Goal: Task Accomplishment & Management: Manage account settings

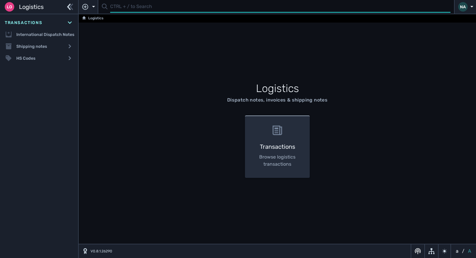
click at [113, 10] on input "text" at bounding box center [280, 7] width 340 height 12
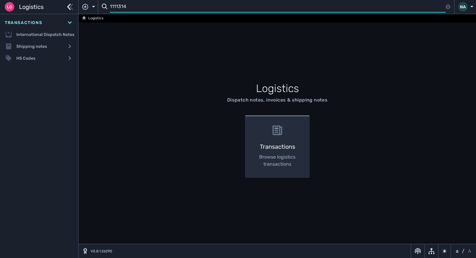
type input "1111314"
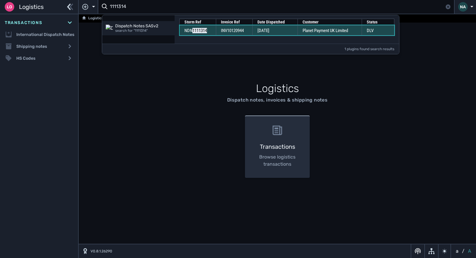
click at [258, 33] on span "[DATE]" at bounding box center [263, 30] width 12 height 5
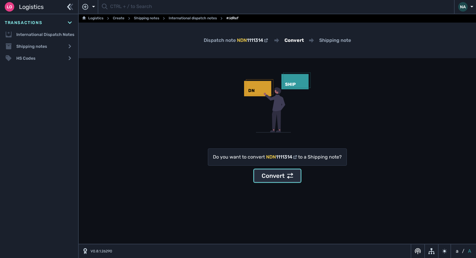
click at [275, 172] on div "Convert" at bounding box center [276, 175] width 31 height 9
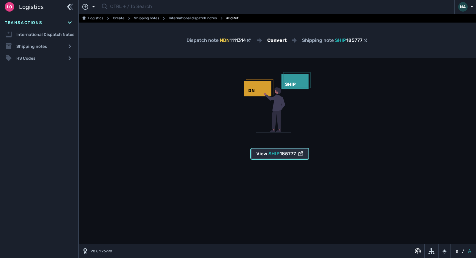
click at [293, 153] on span "185777" at bounding box center [288, 154] width 16 height 6
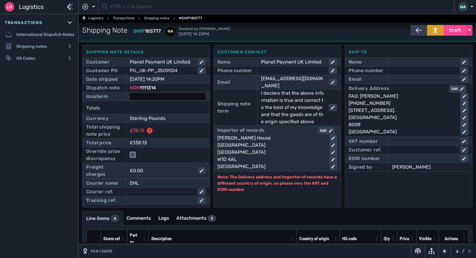
click at [168, 97] on div at bounding box center [168, 96] width 76 height 7
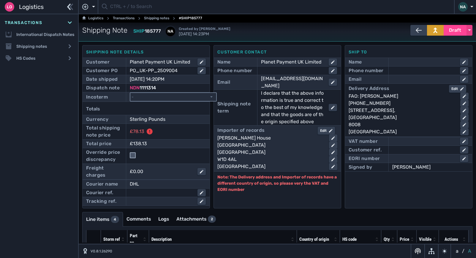
click at [168, 97] on select "- Ex Works - EXW Free Carrier - FCA Carriage Paid To - CPT Carriage Insurance P…" at bounding box center [173, 97] width 86 height 8
select select "[object Object]"
click at [130, 93] on select "- Ex Works - EXW Free Carrier - FCA Carriage Paid To - CPT Carriage Insurance P…" at bounding box center [173, 97] width 86 height 8
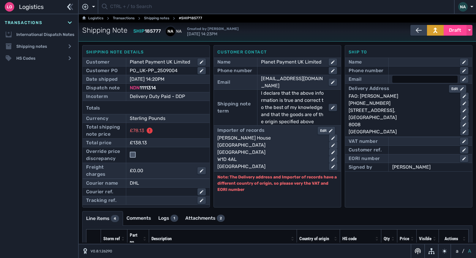
click at [397, 80] on div at bounding box center [424, 79] width 65 height 7
type input "[PERSON_NAME][EMAIL_ADDRESS][DOMAIN_NAME]"
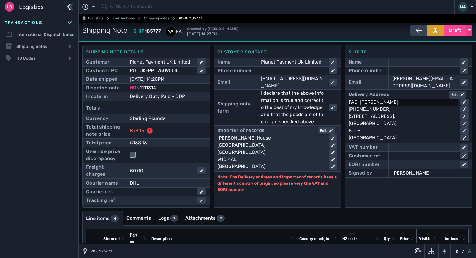
click at [425, 102] on div "Delivery Address Edit FAO: [PERSON_NAME] [PHONE_NUMBER] [STREET_ADDRESS]" at bounding box center [408, 116] width 120 height 50
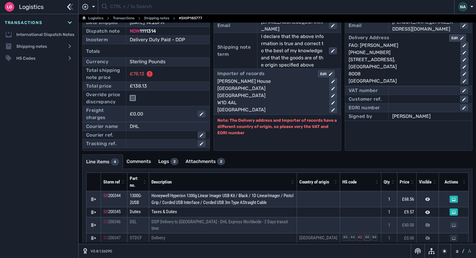
scroll to position [59, 0]
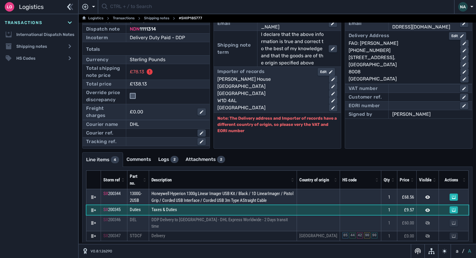
click at [262, 210] on td "Taxes & Duties" at bounding box center [223, 210] width 148 height 10
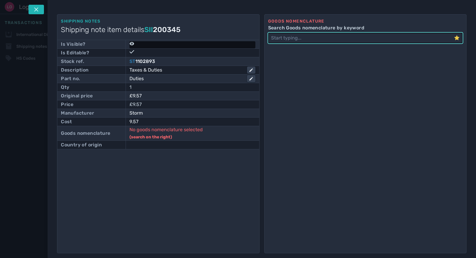
click at [133, 44] on icon at bounding box center [131, 43] width 4 height 3
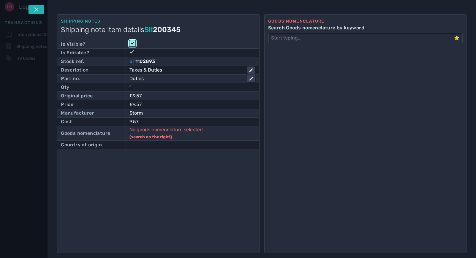
click at [133, 44] on input "checkbox" at bounding box center [132, 43] width 6 height 6
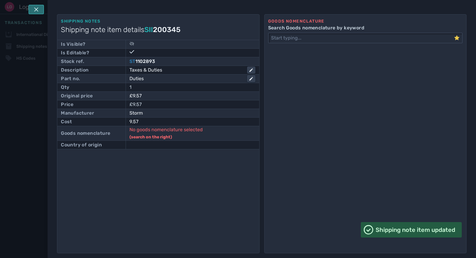
click at [34, 9] on icon at bounding box center [36, 9] width 5 height 5
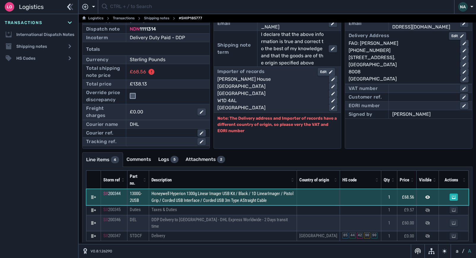
click at [285, 199] on td "Honeywell Hyperion 1300g Linear Imager USB Kit / Black / 1D LinearImager / Pist…" at bounding box center [223, 197] width 148 height 16
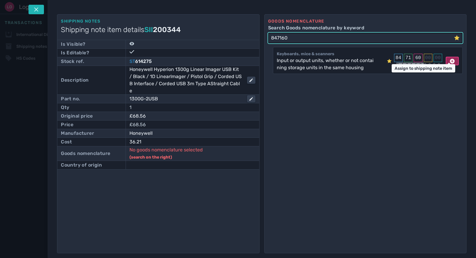
type input "847160"
click at [450, 60] on icon at bounding box center [452, 61] width 5 height 5
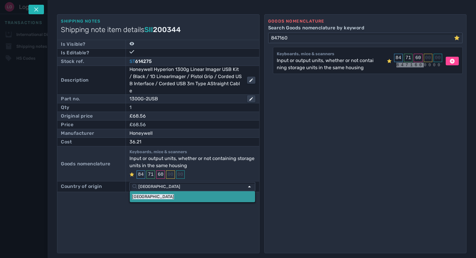
click at [137, 194] on mark "[GEOGRAPHIC_DATA]" at bounding box center [153, 196] width 42 height 5
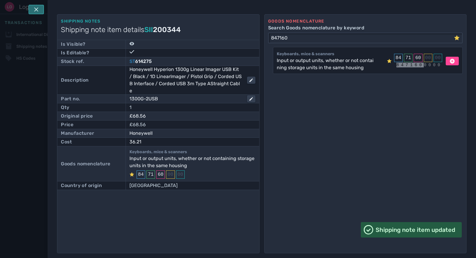
click at [33, 9] on button at bounding box center [35, 9] width 15 height 9
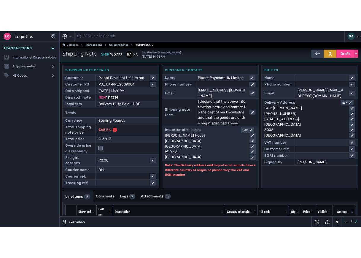
scroll to position [0, 0]
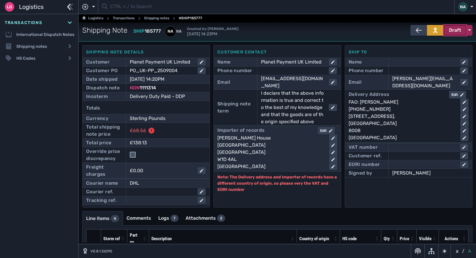
click at [454, 29] on span "Draft" at bounding box center [455, 30] width 12 height 7
click at [428, 43] on div "Dispatched" at bounding box center [443, 43] width 56 height 12
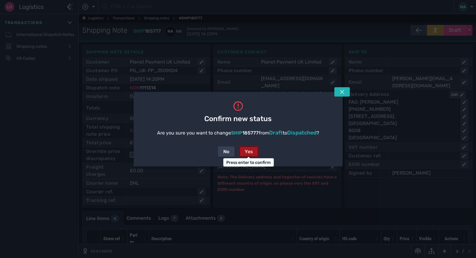
click at [248, 153] on div "Yes" at bounding box center [249, 151] width 8 height 7
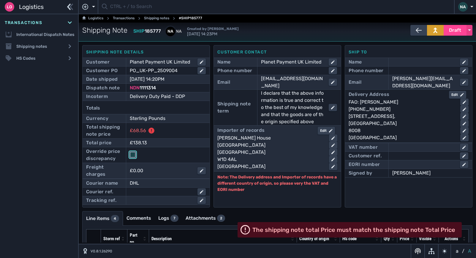
click at [132, 154] on input "checkbox" at bounding box center [133, 155] width 6 height 6
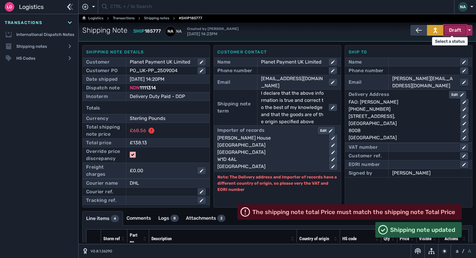
click at [453, 31] on span "Draft" at bounding box center [455, 30] width 12 height 7
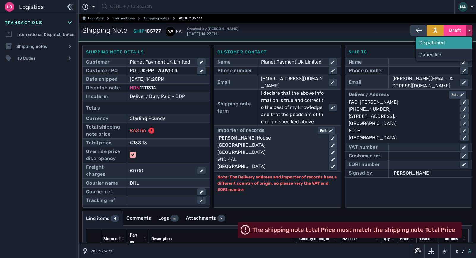
click at [425, 42] on div "Dispatched" at bounding box center [443, 43] width 56 height 12
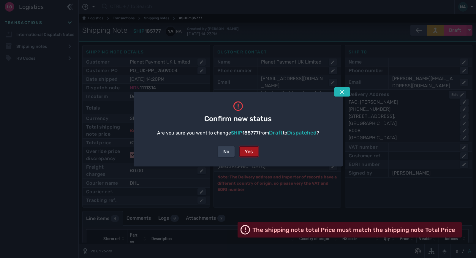
click at [245, 150] on div "Yes" at bounding box center [249, 151] width 8 height 7
checkbox input "false"
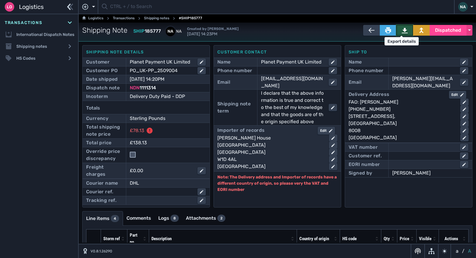
click at [401, 33] on icon at bounding box center [404, 30] width 6 height 5
